Goal: Task Accomplishment & Management: Manage account settings

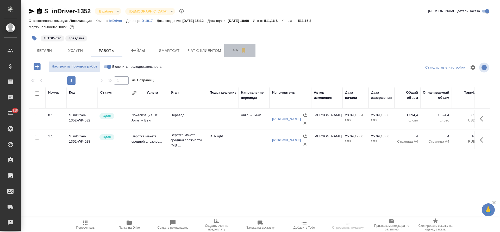
click at [235, 51] on span "Чат" at bounding box center [240, 50] width 25 height 7
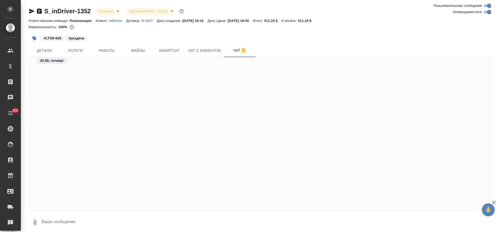
scroll to position [2121, 0]
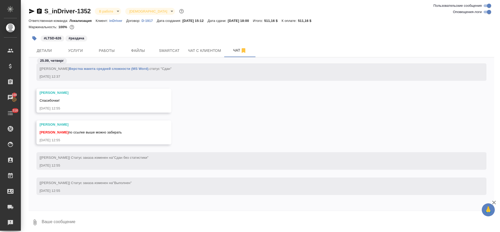
click at [170, 219] on textarea at bounding box center [267, 222] width 453 height 18
type textarea "благодарю)"
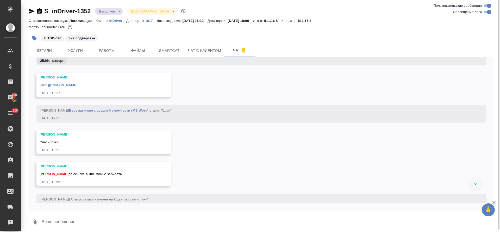
scroll to position [2075, 0]
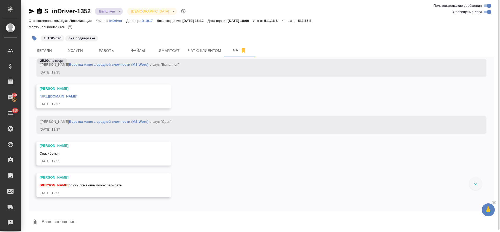
click at [77, 95] on link "https://drive.awatera.com/apps/files/files/10415937?dir=/Shares/inDriver/Orders…" at bounding box center [59, 96] width 38 height 4
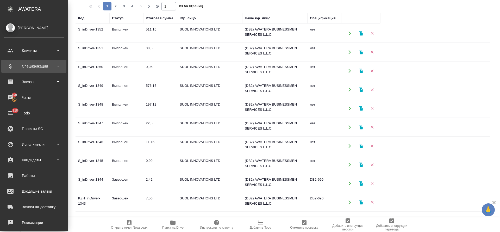
click at [53, 66] on div "Спецификации" at bounding box center [34, 66] width 60 height 8
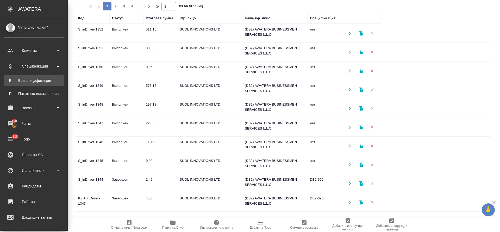
click at [44, 80] on div "Все спецификации" at bounding box center [34, 80] width 55 height 5
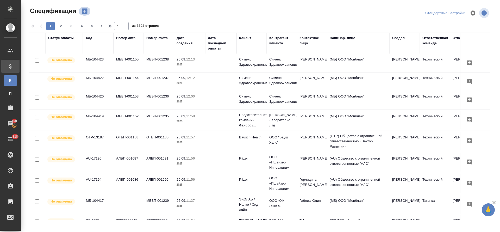
click at [86, 11] on icon "button" at bounding box center [84, 11] width 5 height 5
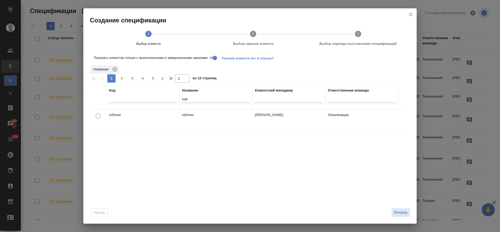
click at [96, 116] on input "checkbox" at bounding box center [98, 116] width 4 height 4
checkbox input "true"
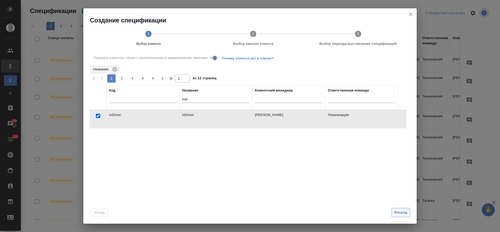
click at [398, 215] on span "Вперед" at bounding box center [401, 213] width 13 height 6
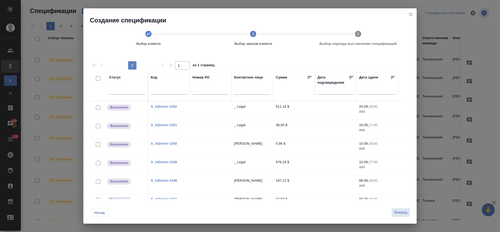
click at [97, 79] on input "checkbox" at bounding box center [98, 78] width 4 height 4
checkbox input "true"
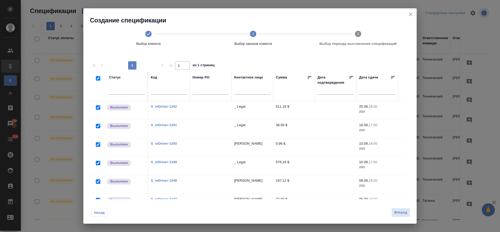
checkbox input "true"
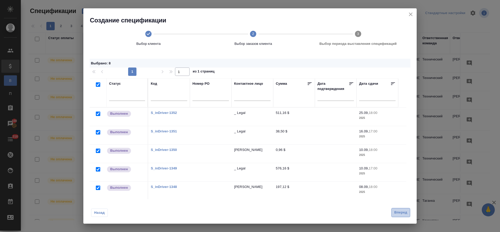
click at [403, 213] on span "Вперед" at bounding box center [401, 213] width 13 height 6
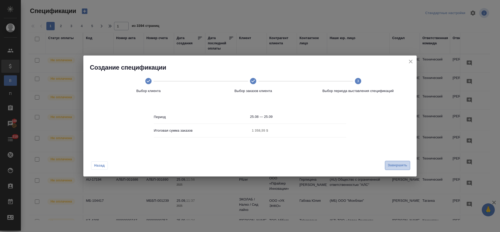
click at [404, 167] on span "Завершить" at bounding box center [398, 165] width 20 height 6
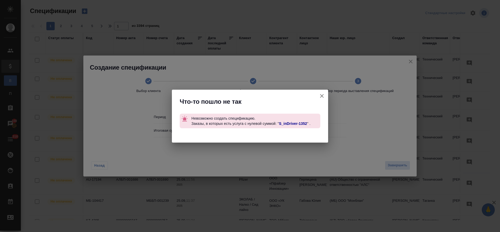
click at [292, 124] on link "S_inDriver-1352" at bounding box center [293, 123] width 28 height 4
click at [321, 95] on icon "button" at bounding box center [322, 96] width 4 height 4
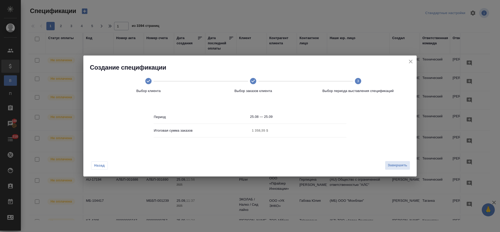
click at [100, 164] on span "Назад" at bounding box center [99, 165] width 11 height 5
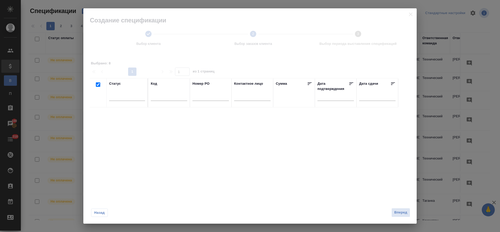
checkbox input "true"
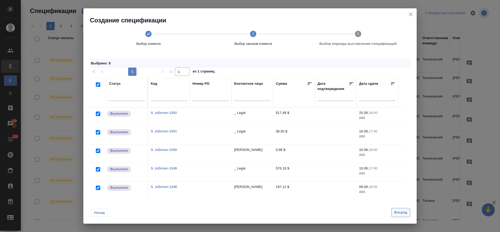
click at [404, 214] on span "Вперед" at bounding box center [401, 213] width 13 height 6
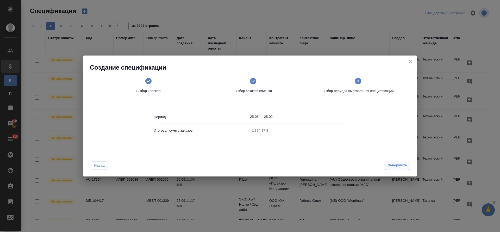
click at [398, 164] on span "Завершить" at bounding box center [398, 165] width 20 height 6
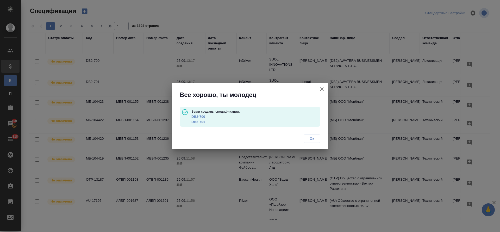
click at [307, 137] on button "Ок" at bounding box center [312, 138] width 17 height 8
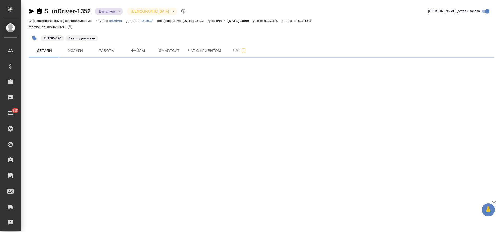
select select "RU"
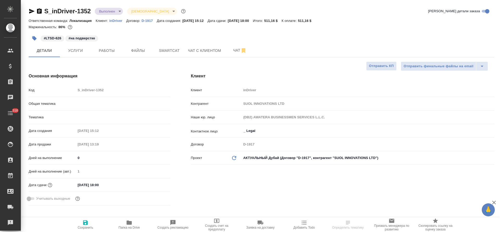
click at [75, 50] on span "Услуги" at bounding box center [75, 50] width 25 height 7
type textarea "x"
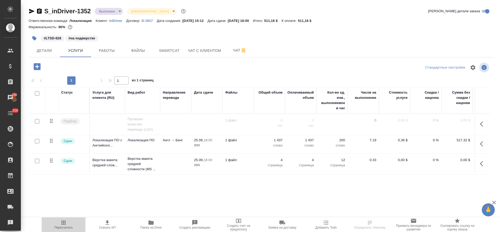
click at [64, 226] on span "Пересчитать" at bounding box center [63, 228] width 19 height 4
click at [119, 22] on p "inDriver" at bounding box center [117, 21] width 17 height 4
click at [480, 165] on icon "button" at bounding box center [483, 164] width 6 height 6
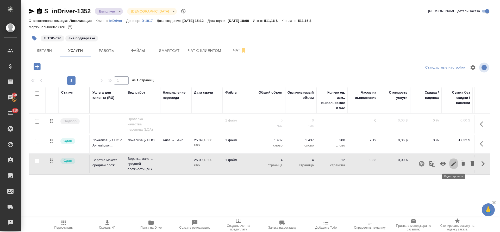
click at [451, 164] on icon "button" at bounding box center [454, 164] width 6 height 6
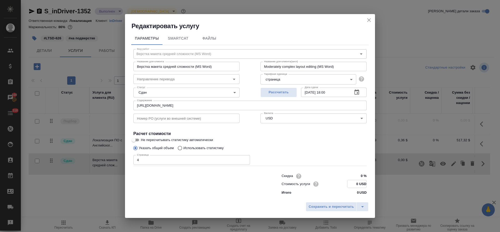
click at [359, 184] on input "0 USD" at bounding box center [357, 184] width 19 height 8
type input "1.58 USD"
click at [322, 206] on span "Сохранить и пересчитать" at bounding box center [331, 207] width 45 height 6
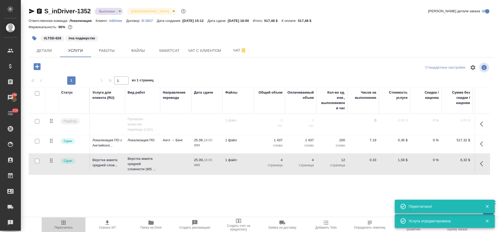
click at [62, 224] on icon "button" at bounding box center [64, 222] width 4 height 4
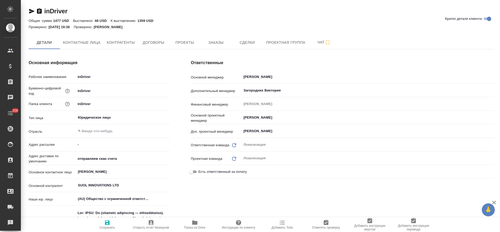
type textarea "x"
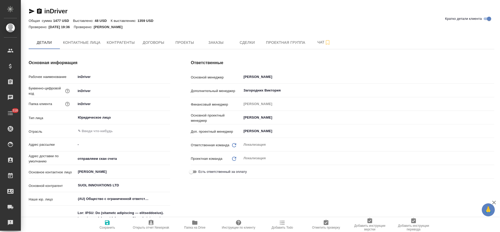
type textarea "x"
click at [223, 45] on span "Заказы" at bounding box center [216, 42] width 25 height 7
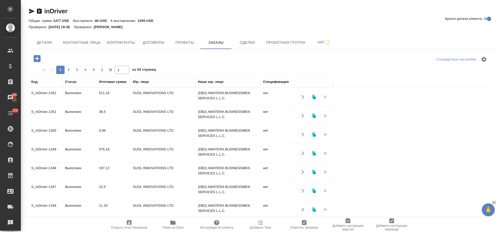
click at [106, 151] on td "576,16" at bounding box center [113, 153] width 34 height 18
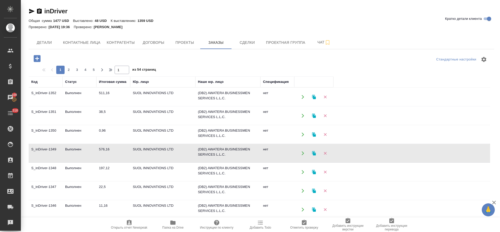
click at [47, 206] on td "S_inDriver-1346" at bounding box center [46, 209] width 34 height 18
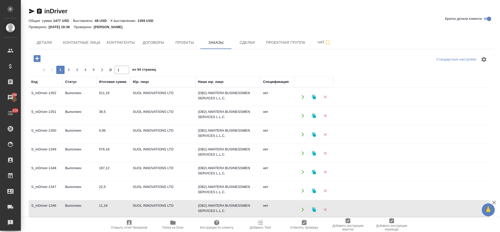
click at [47, 206] on td "S_inDriver-1346" at bounding box center [46, 209] width 34 height 18
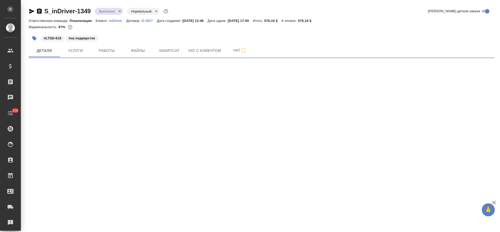
select select "RU"
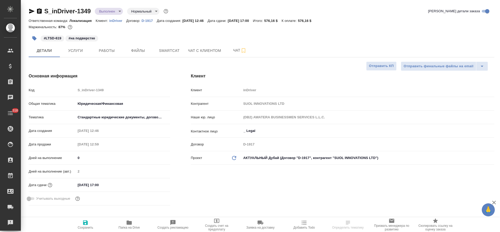
type textarea "x"
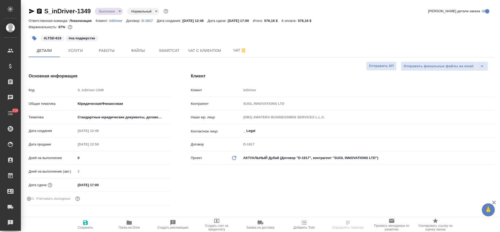
type textarea "x"
click at [77, 54] on button "Услуги" at bounding box center [75, 50] width 31 height 13
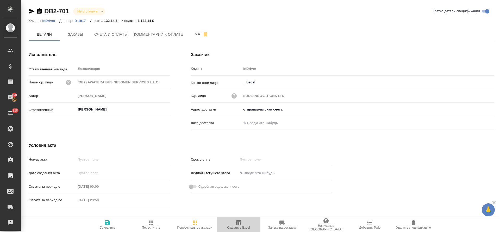
click at [241, 224] on icon "button" at bounding box center [238, 222] width 5 height 5
click at [239, 225] on icon "button" at bounding box center [239, 222] width 6 height 6
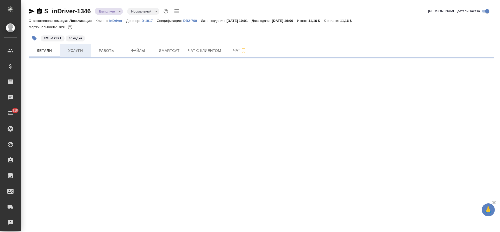
select select "RU"
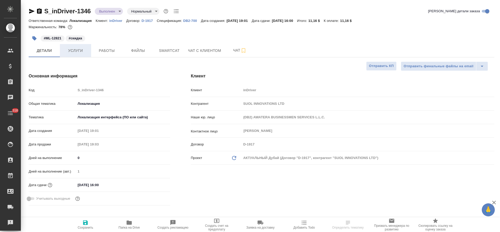
type textarea "x"
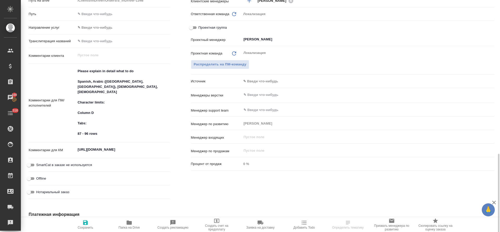
scroll to position [274, 0]
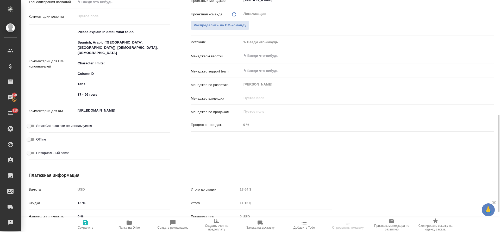
click at [103, 107] on textarea "[URL][DOMAIN_NAME]" at bounding box center [123, 110] width 94 height 9
type textarea "x"
click at [103, 109] on textarea "[URL][DOMAIN_NAME]" at bounding box center [123, 110] width 94 height 9
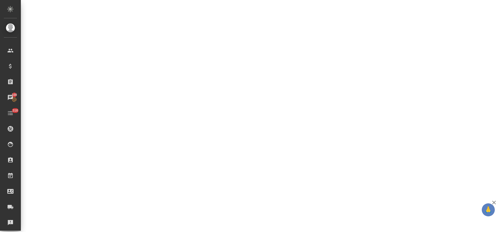
select select "RU"
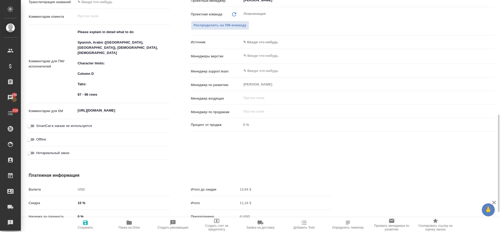
type textarea "x"
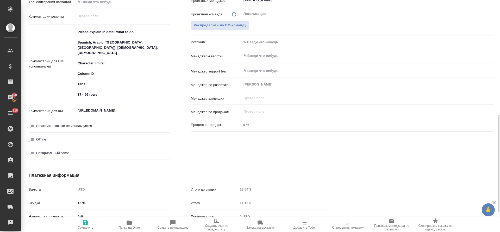
type textarea "x"
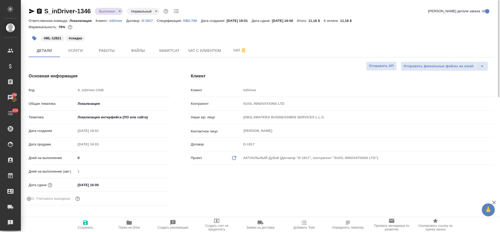
click at [76, 56] on button "Услуги" at bounding box center [75, 50] width 31 height 13
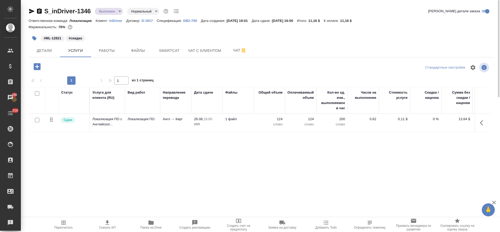
click at [485, 125] on icon "button" at bounding box center [483, 123] width 6 height 6
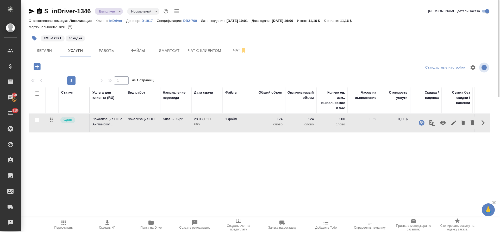
click at [453, 121] on icon "button" at bounding box center [454, 123] width 6 height 6
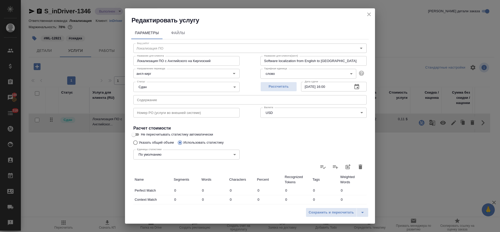
type input "Локализация ПО"
type input "англ-кирг"
click at [166, 97] on input "text" at bounding box center [249, 99] width 233 height 9
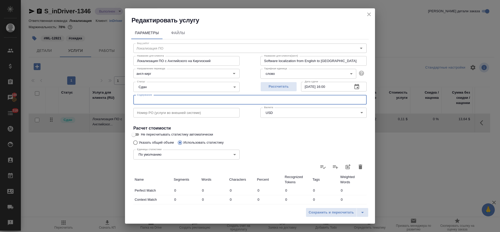
paste input "collaboration with [DOMAIN_NAME] Localization-Kyrgyz"
type input "collaboration with [DOMAIN_NAME] Localization-Kyrgyz"
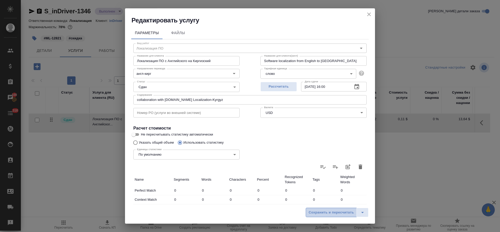
click at [321, 213] on span "Сохранить и пересчитать" at bounding box center [331, 213] width 45 height 6
